Goal: Use online tool/utility

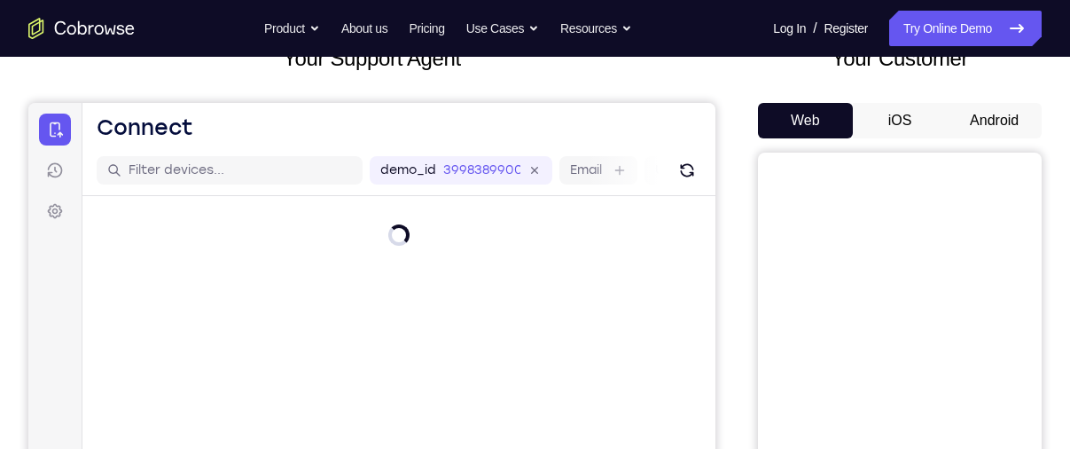
scroll to position [131, 0]
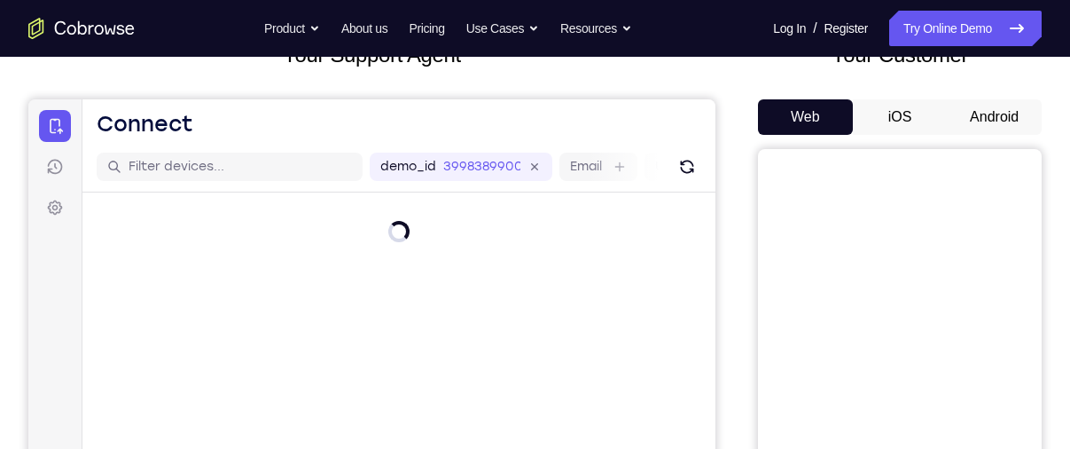
click at [981, 109] on button "Android" at bounding box center [994, 116] width 95 height 35
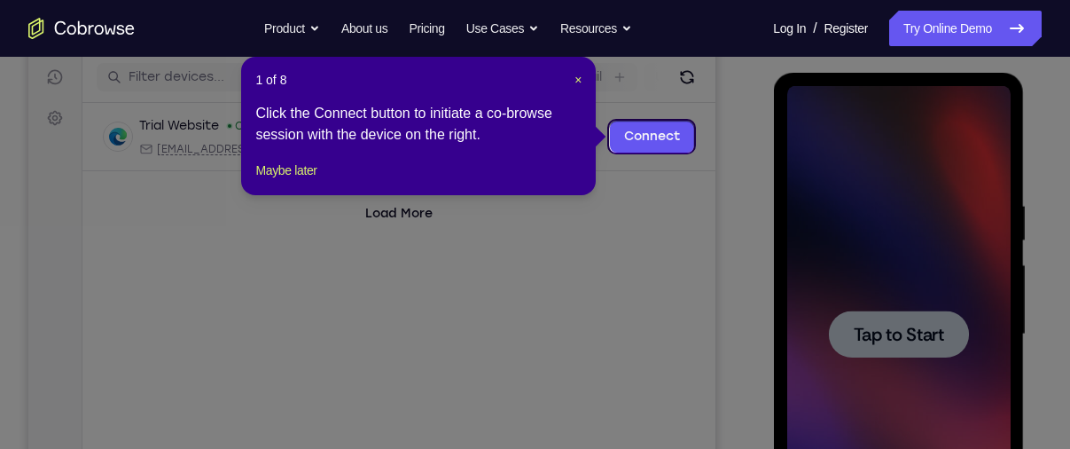
scroll to position [218, 0]
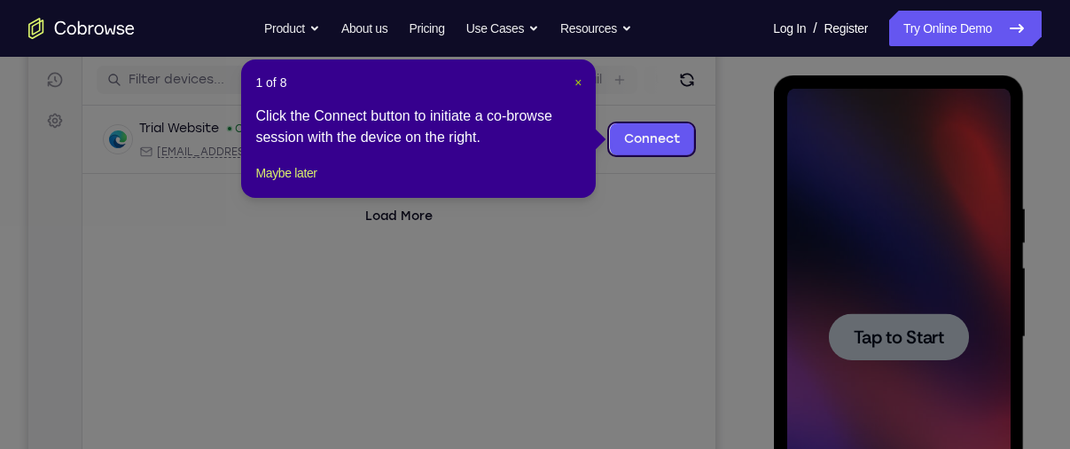
click at [578, 82] on span "×" at bounding box center [578, 82] width 7 height 14
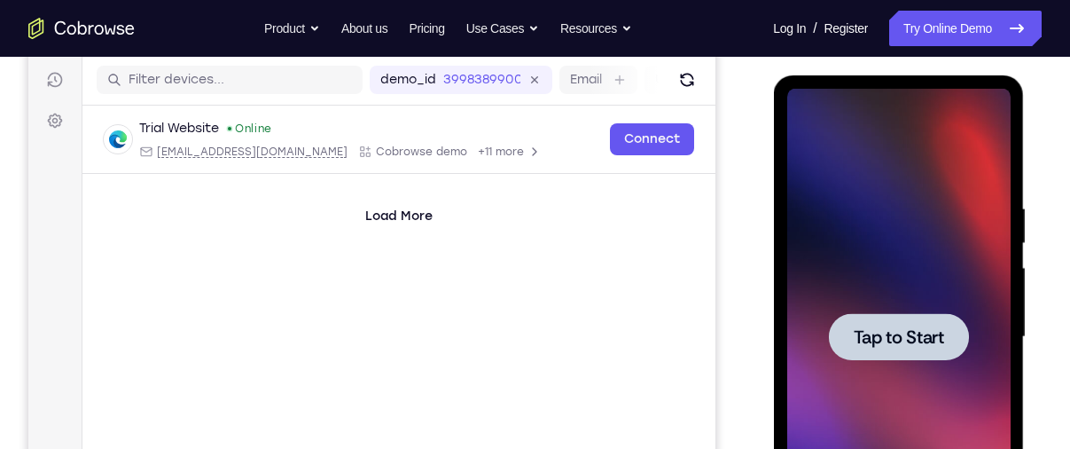
click at [881, 344] on span "Tap to Start" at bounding box center [898, 337] width 90 height 18
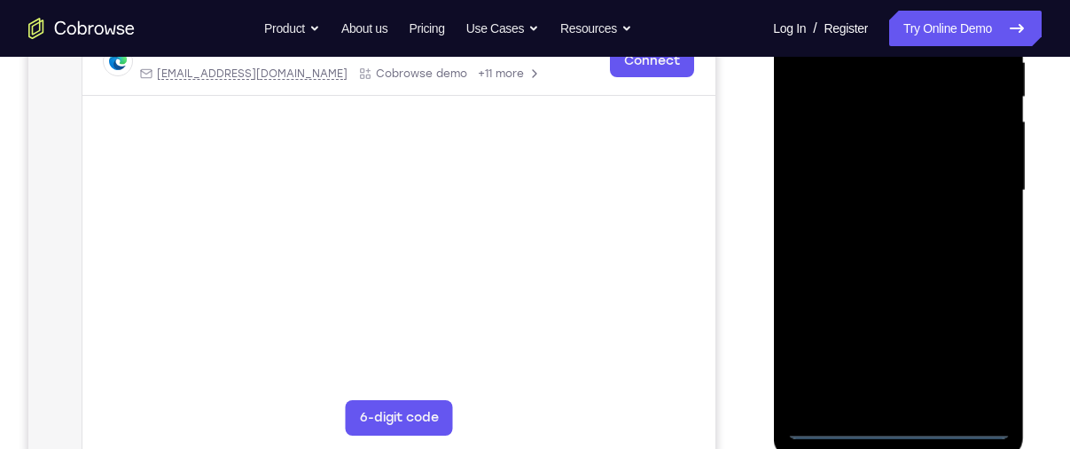
scroll to position [365, 0]
click at [897, 425] on div at bounding box center [898, 189] width 223 height 497
click at [977, 345] on div at bounding box center [898, 189] width 223 height 497
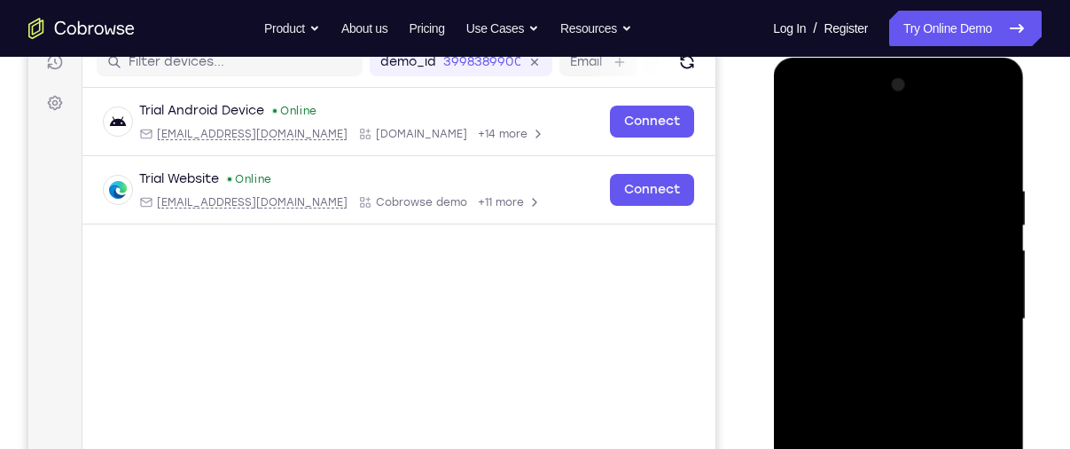
scroll to position [230, 0]
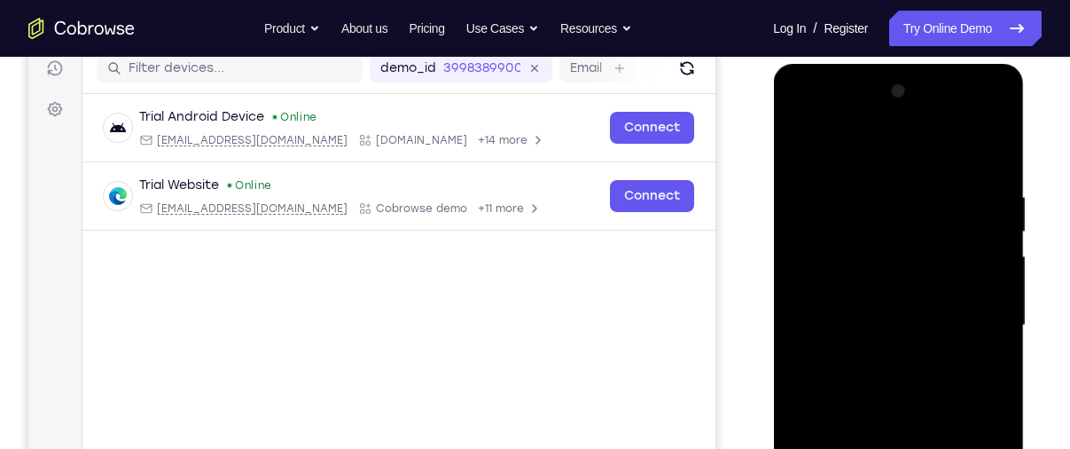
click at [847, 157] on div at bounding box center [898, 325] width 223 height 497
click at [980, 317] on div at bounding box center [898, 325] width 223 height 497
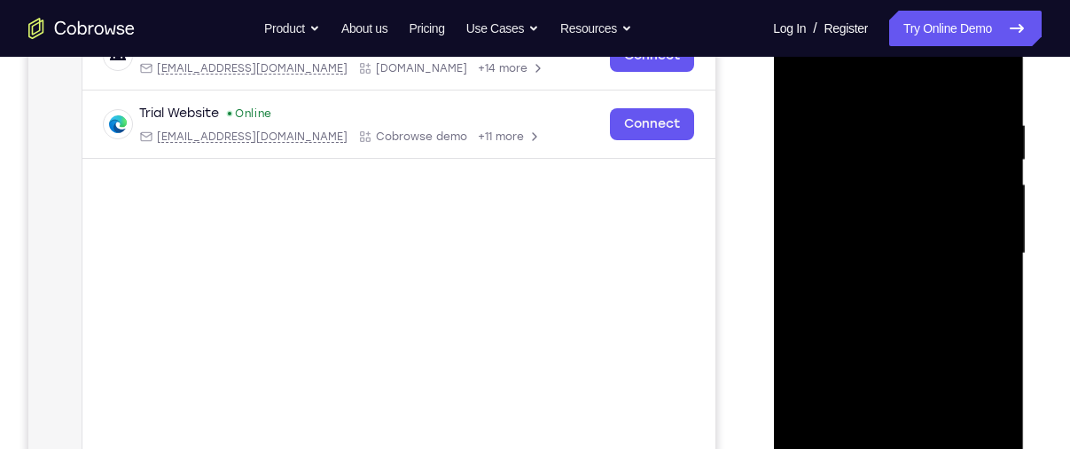
scroll to position [303, 0]
click at [876, 285] on div at bounding box center [898, 252] width 223 height 497
click at [863, 240] on div at bounding box center [898, 252] width 223 height 497
click at [879, 214] on div at bounding box center [898, 252] width 223 height 497
click at [881, 247] on div at bounding box center [898, 252] width 223 height 497
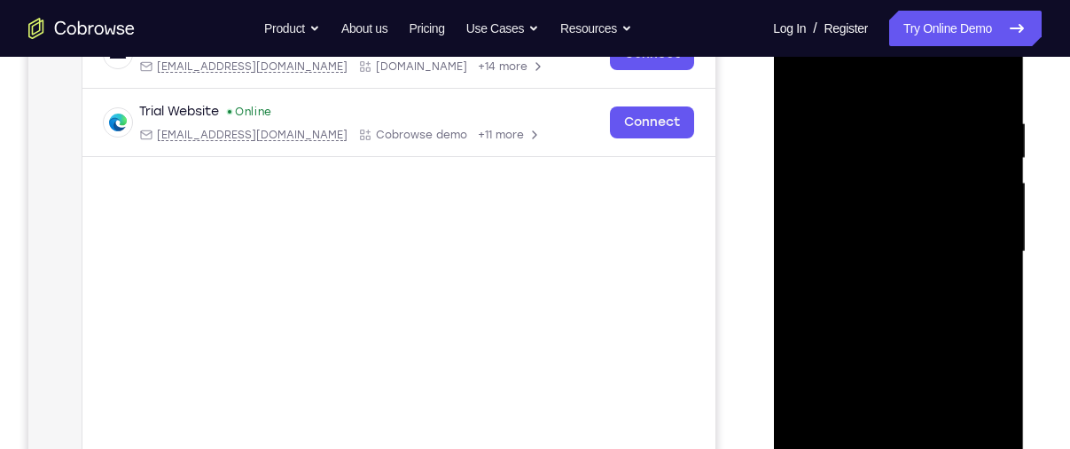
click at [863, 306] on div at bounding box center [898, 252] width 223 height 497
click at [875, 296] on div at bounding box center [898, 252] width 223 height 497
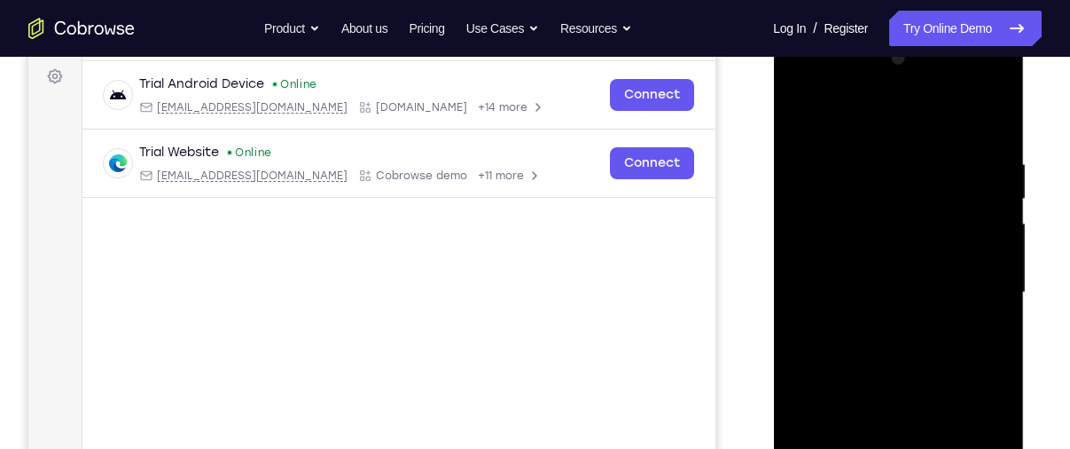
drag, startPoint x: 879, startPoint y: 122, endPoint x: 881, endPoint y: 67, distance: 55.9
click at [881, 67] on div at bounding box center [898, 292] width 223 height 497
click at [886, 341] on div at bounding box center [898, 292] width 223 height 497
click at [881, 352] on div at bounding box center [898, 292] width 223 height 497
click at [875, 340] on div at bounding box center [898, 292] width 223 height 497
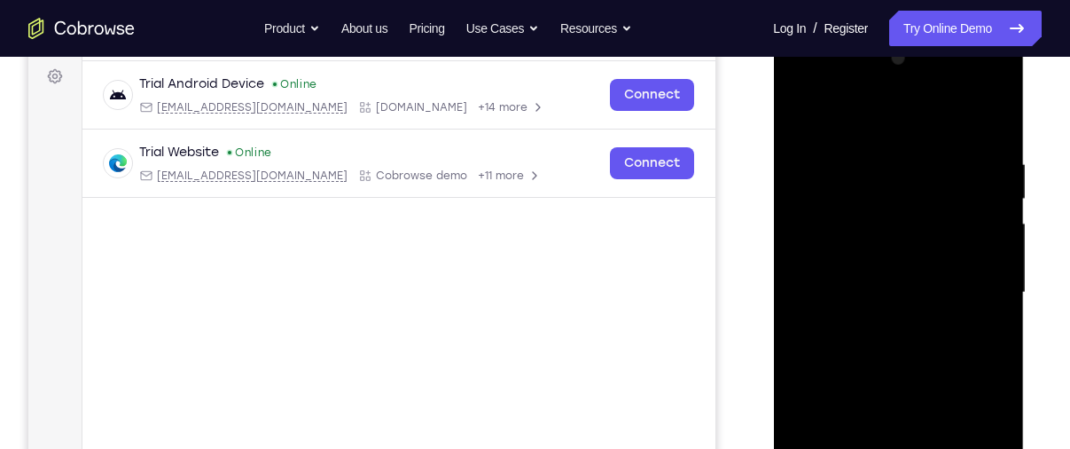
click at [985, 315] on div at bounding box center [898, 292] width 223 height 497
click at [837, 264] on div at bounding box center [898, 292] width 223 height 497
click at [854, 287] on div at bounding box center [898, 292] width 223 height 497
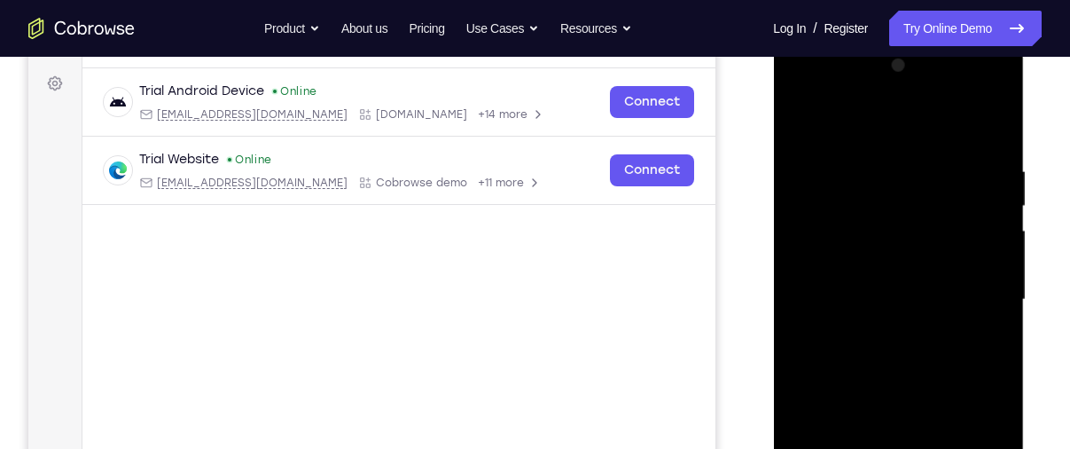
click at [889, 361] on div at bounding box center [898, 299] width 223 height 497
click at [935, 346] on div at bounding box center [898, 299] width 223 height 497
click at [800, 92] on div at bounding box center [898, 299] width 223 height 497
click at [822, 244] on div at bounding box center [898, 299] width 223 height 497
click at [886, 379] on div at bounding box center [898, 299] width 223 height 497
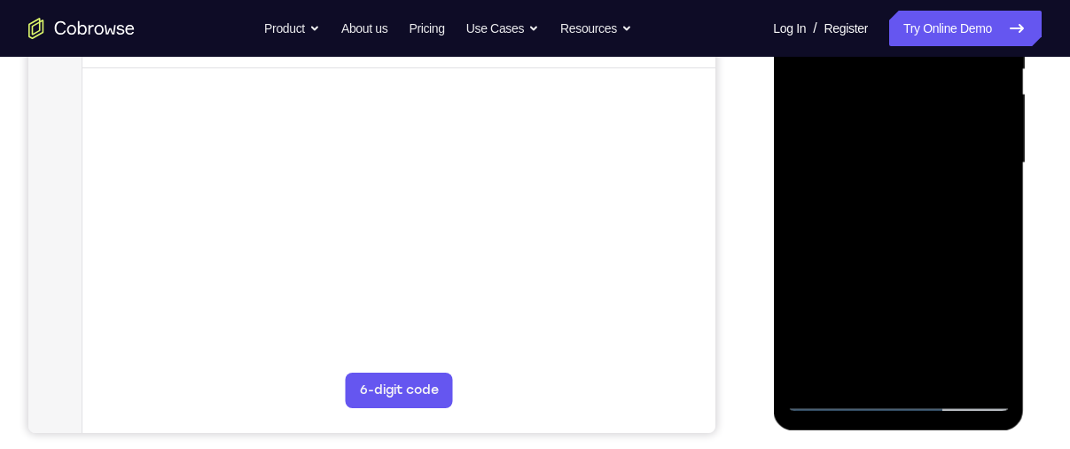
scroll to position [394, 0]
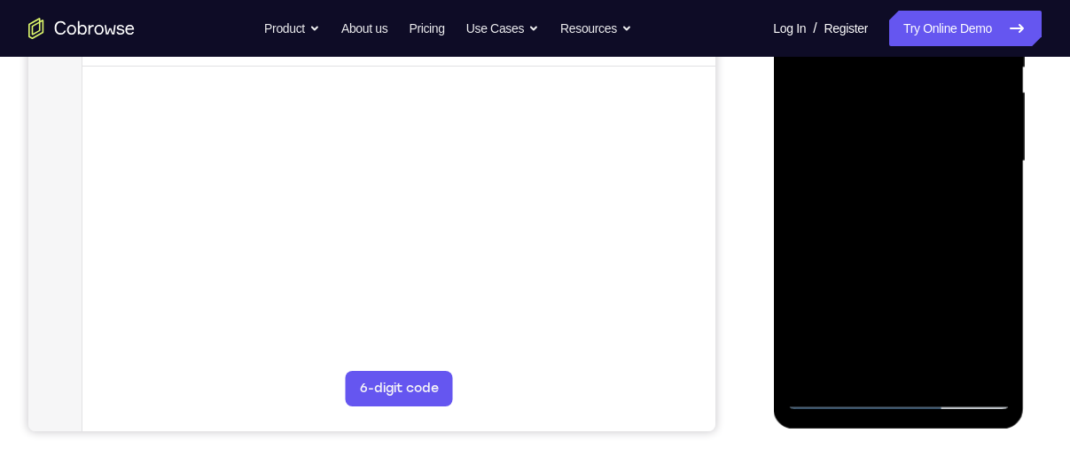
click at [940, 365] on div at bounding box center [898, 161] width 223 height 497
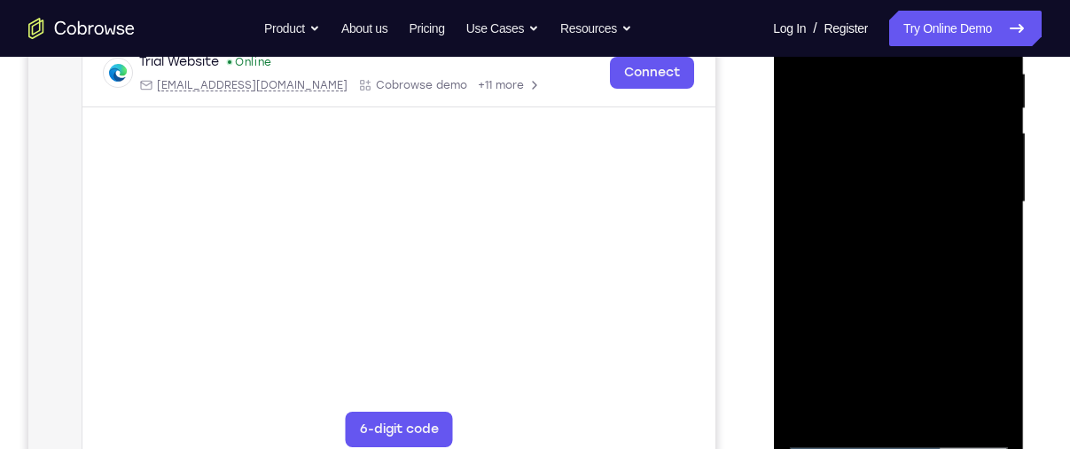
scroll to position [340, 0]
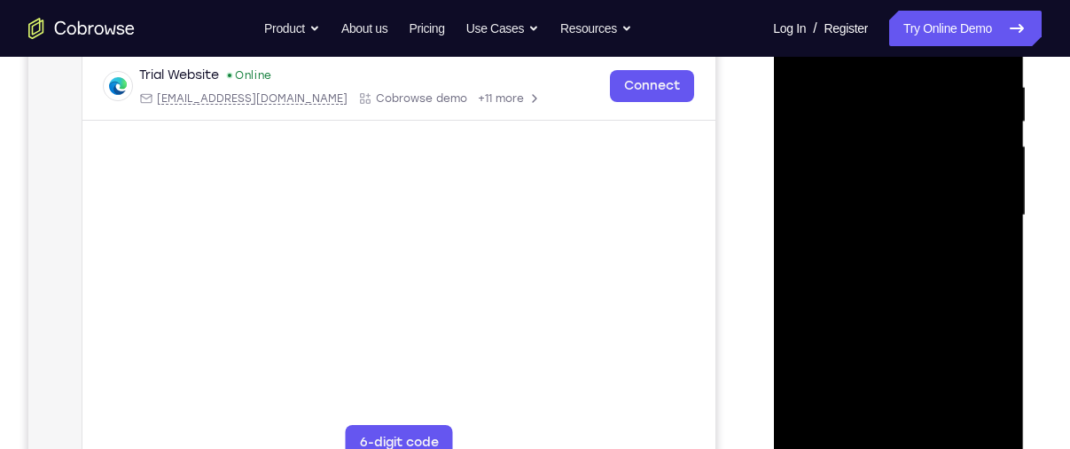
click at [886, 310] on div at bounding box center [898, 215] width 223 height 497
click at [889, 163] on div at bounding box center [898, 215] width 223 height 497
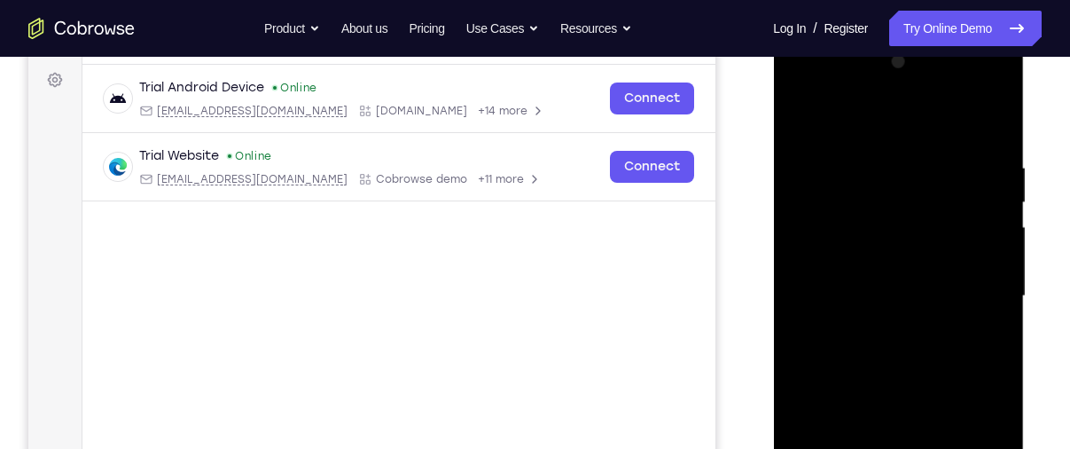
scroll to position [258, 0]
click at [799, 121] on div at bounding box center [898, 297] width 223 height 497
click at [863, 250] on div at bounding box center [898, 297] width 223 height 497
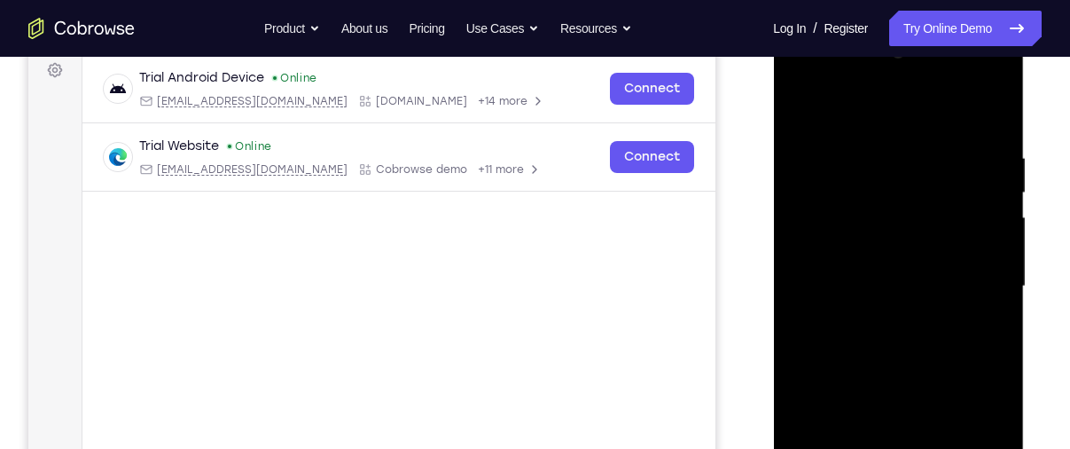
scroll to position [265, 0]
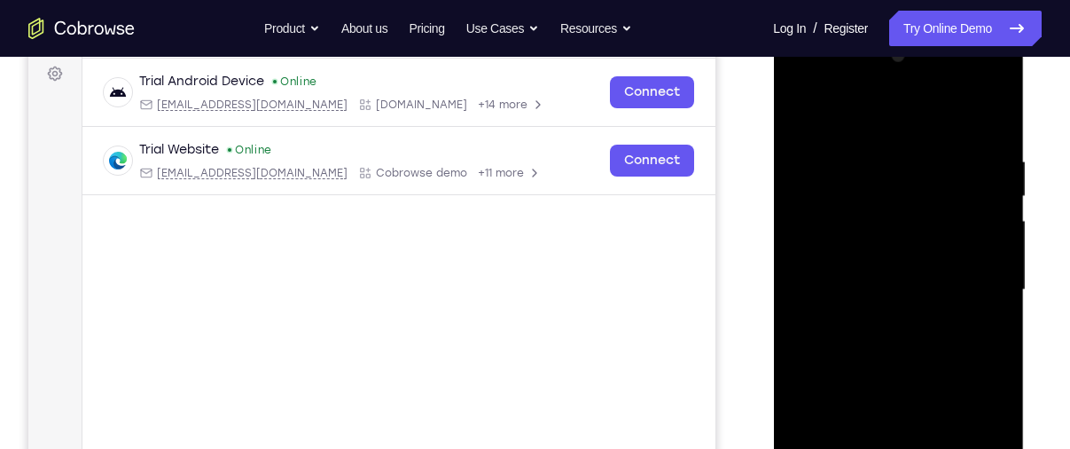
click at [803, 114] on div at bounding box center [898, 290] width 223 height 497
click at [809, 106] on div at bounding box center [898, 291] width 223 height 497
click at [877, 151] on div at bounding box center [898, 291] width 223 height 497
click at [993, 231] on div at bounding box center [898, 291] width 223 height 497
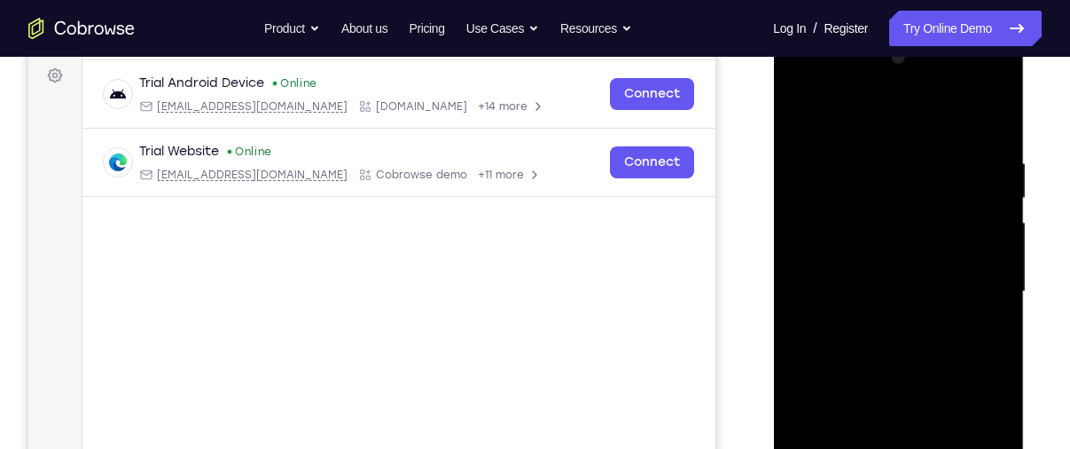
click at [993, 231] on div at bounding box center [898, 291] width 223 height 497
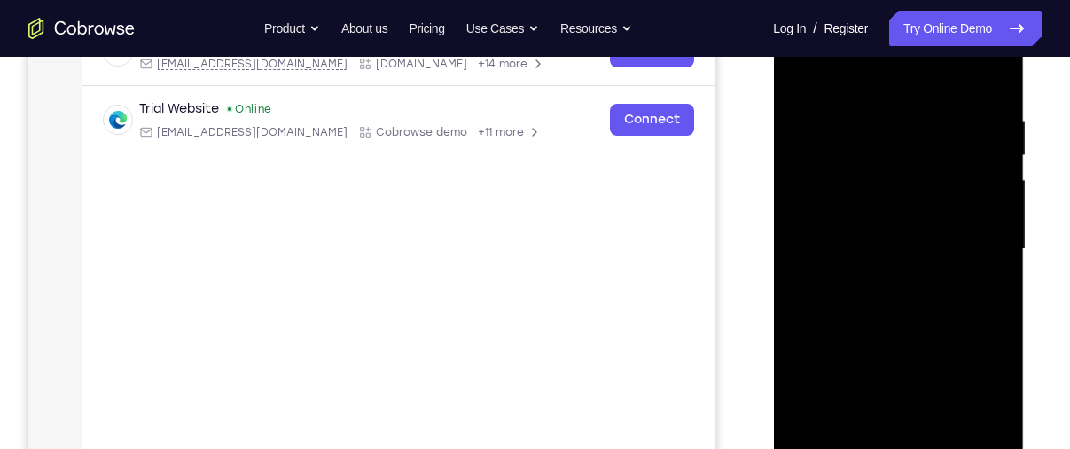
scroll to position [307, 0]
click at [972, 175] on div at bounding box center [898, 248] width 223 height 497
click at [976, 182] on div at bounding box center [898, 248] width 223 height 497
click at [980, 198] on div at bounding box center [898, 248] width 223 height 497
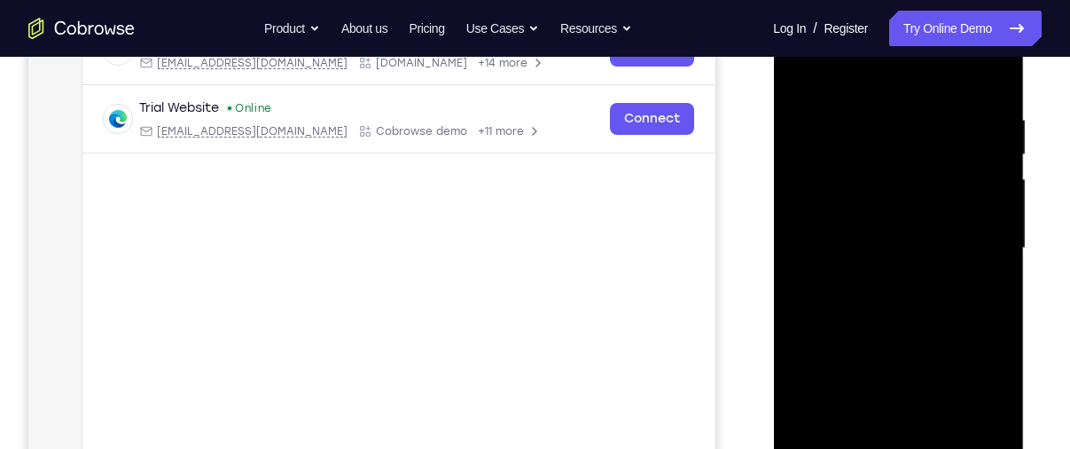
click at [980, 198] on div at bounding box center [898, 248] width 223 height 497
click at [987, 143] on div at bounding box center [898, 248] width 223 height 497
click at [992, 75] on div at bounding box center [898, 248] width 223 height 497
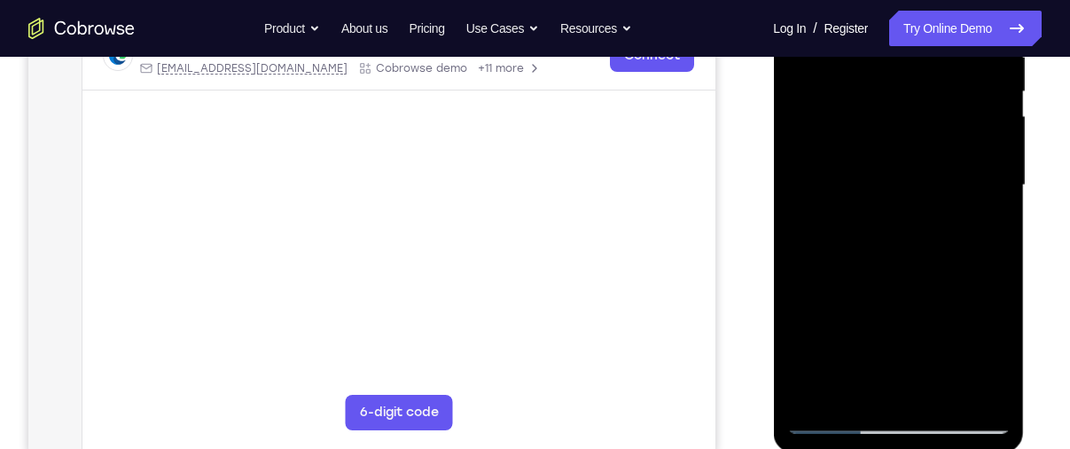
scroll to position [371, 0]
click at [939, 392] on div at bounding box center [898, 184] width 223 height 497
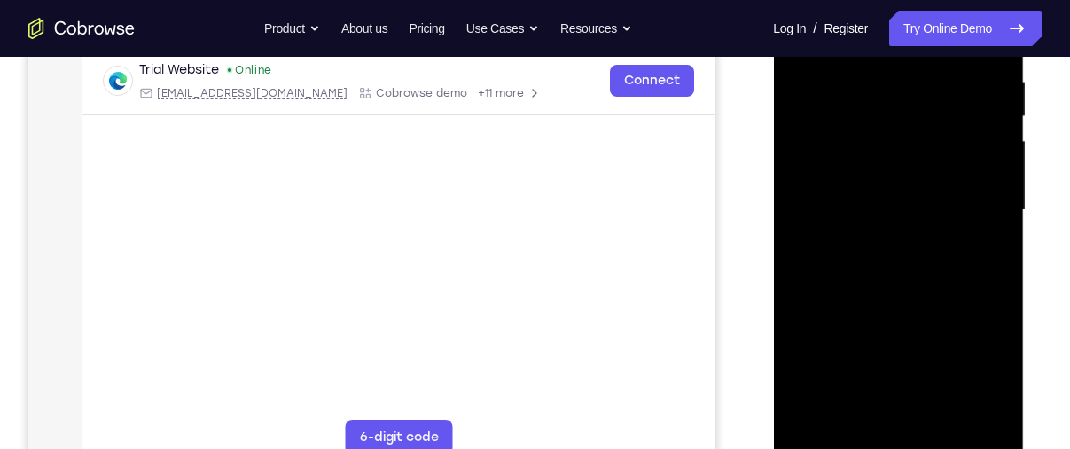
scroll to position [344, 0]
click at [867, 164] on div at bounding box center [898, 211] width 223 height 497
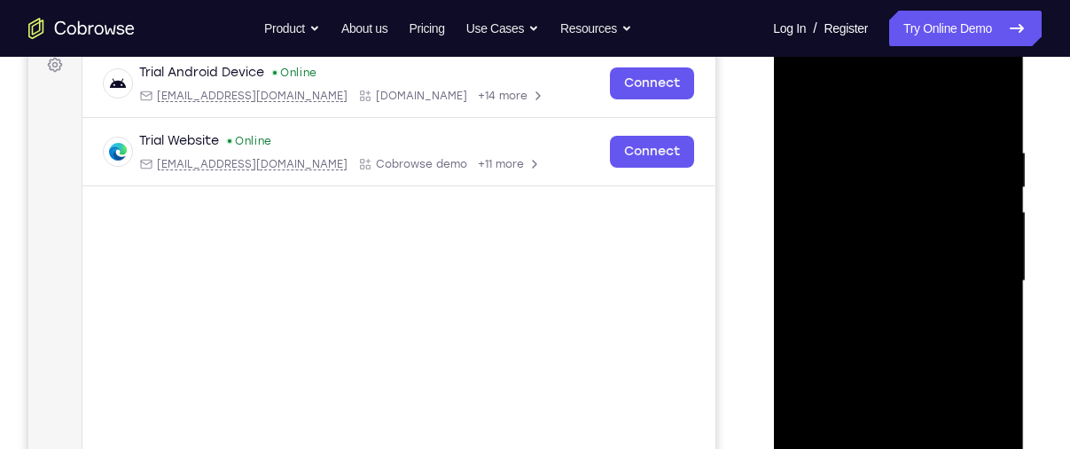
scroll to position [271, 0]
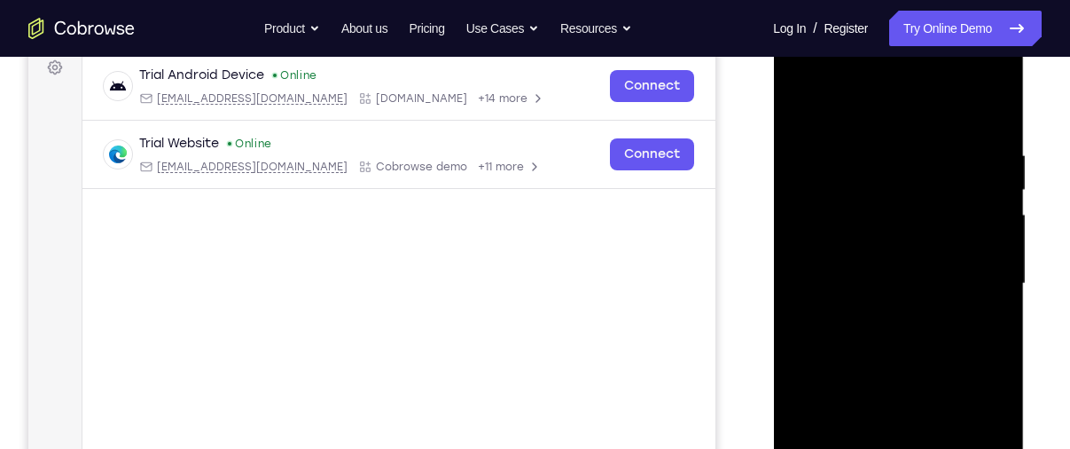
click at [802, 103] on div at bounding box center [898, 283] width 223 height 497
click at [803, 101] on div at bounding box center [898, 283] width 223 height 497
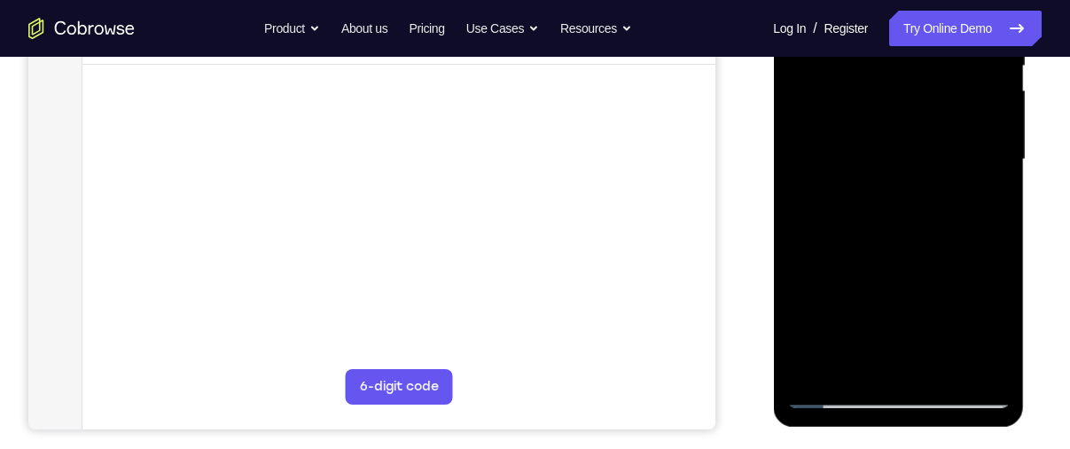
scroll to position [339, 0]
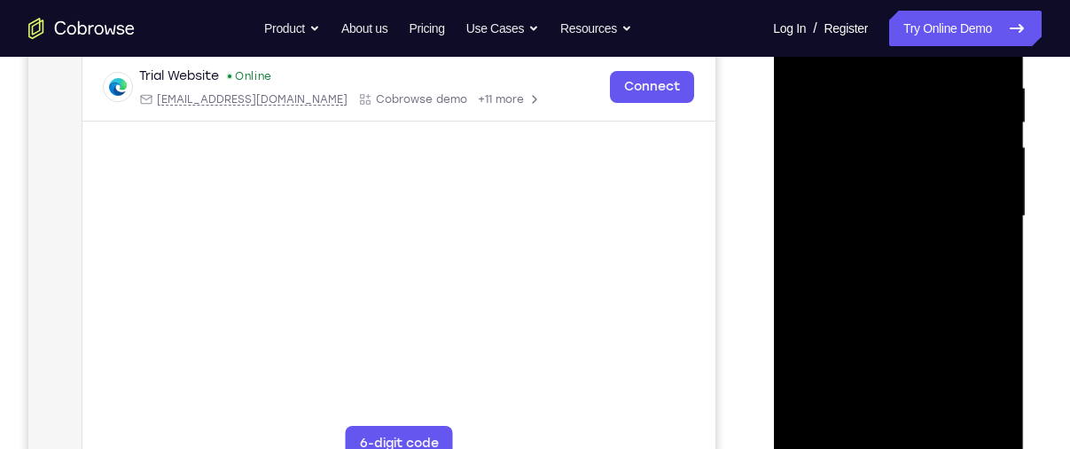
click at [818, 424] on div at bounding box center [898, 216] width 223 height 497
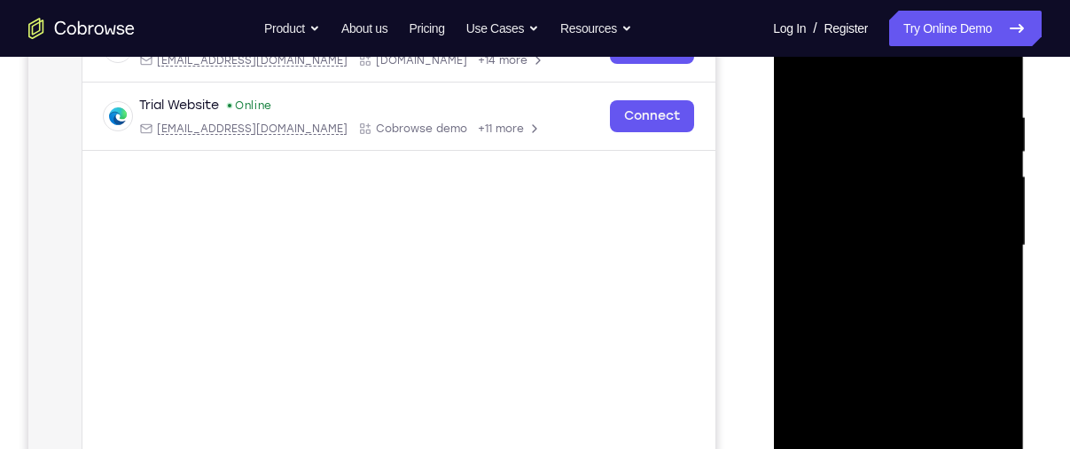
scroll to position [309, 0]
drag, startPoint x: 886, startPoint y: 160, endPoint x: 886, endPoint y: 342, distance: 182.7
click at [886, 342] on div at bounding box center [898, 246] width 223 height 497
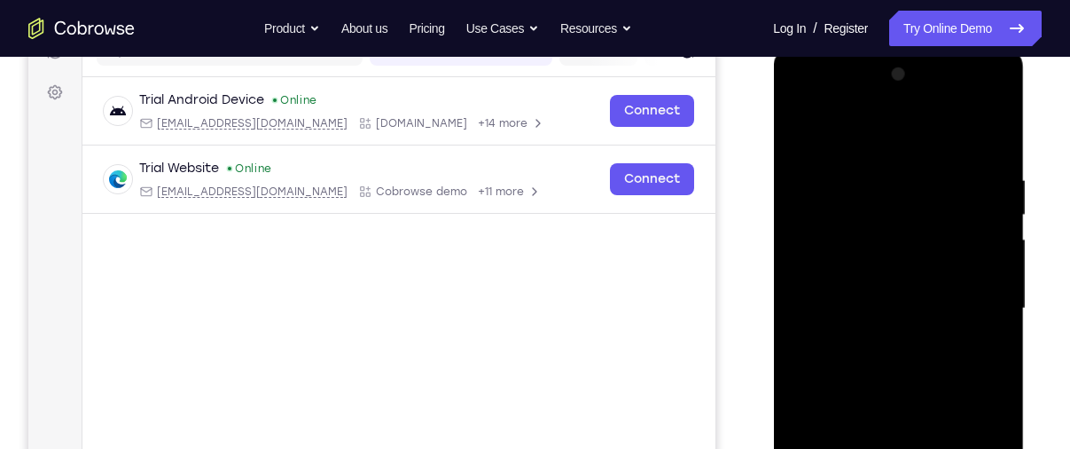
scroll to position [246, 0]
drag, startPoint x: 891, startPoint y: 138, endPoint x: 901, endPoint y: 354, distance: 215.7
click at [901, 354] on div at bounding box center [898, 309] width 223 height 497
drag, startPoint x: 907, startPoint y: 218, endPoint x: 920, endPoint y: 408, distance: 190.2
click at [920, 408] on div at bounding box center [898, 309] width 223 height 497
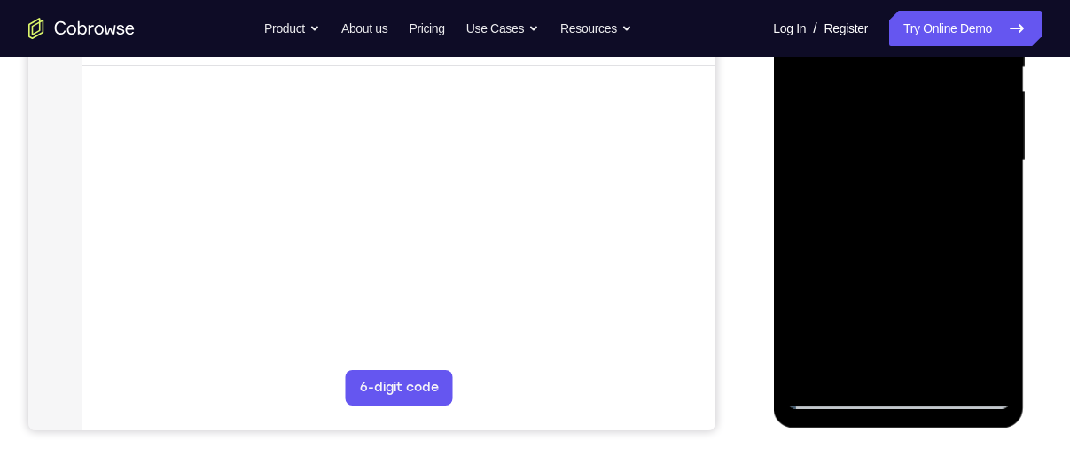
scroll to position [395, 0]
